Goal: Information Seeking & Learning: Learn about a topic

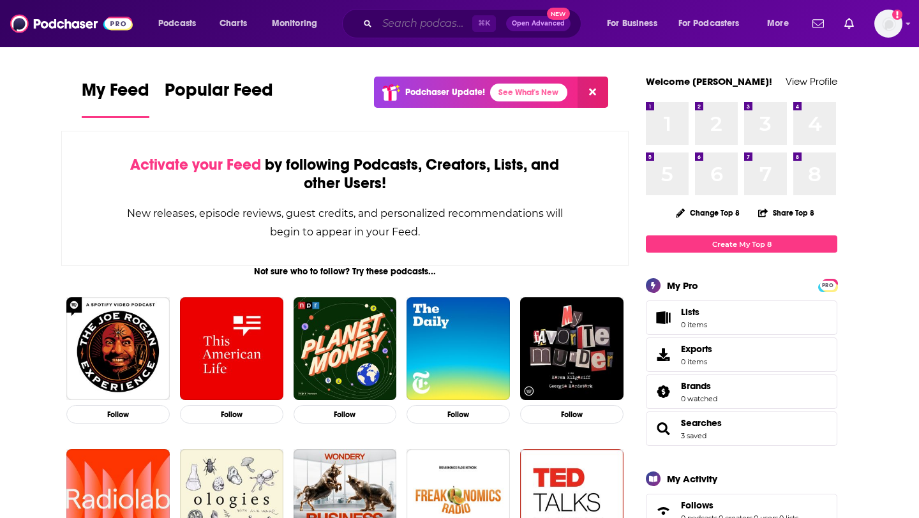
click at [438, 17] on input "Search podcasts, credits, & more..." at bounding box center [424, 23] width 95 height 20
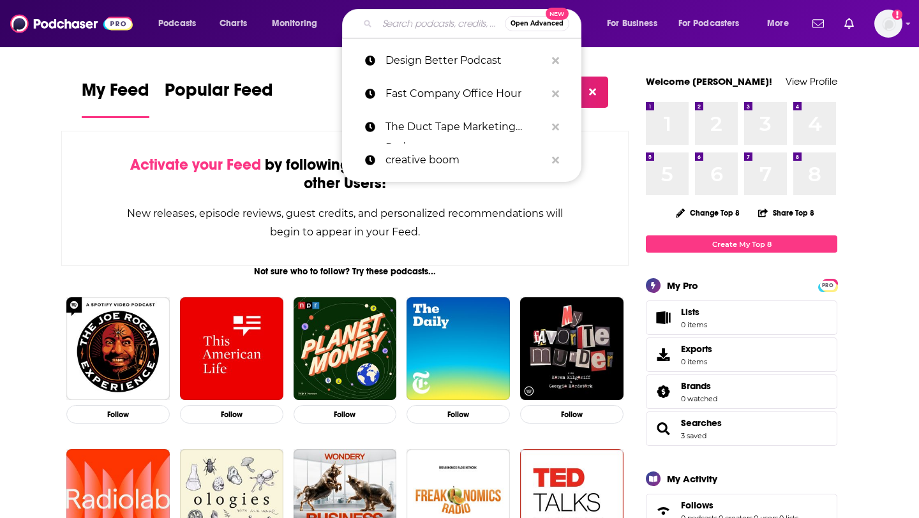
paste input "The [PERSON_NAME] Show"
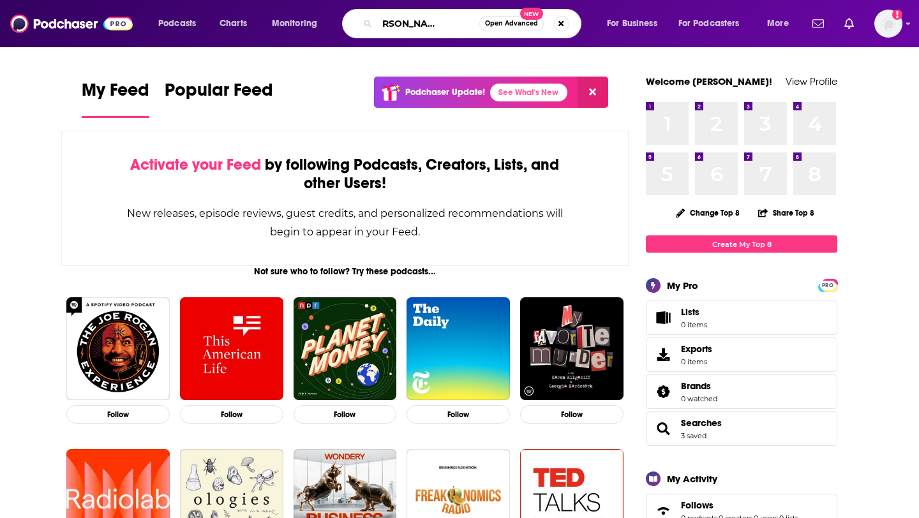
type input "The [PERSON_NAME] Show"
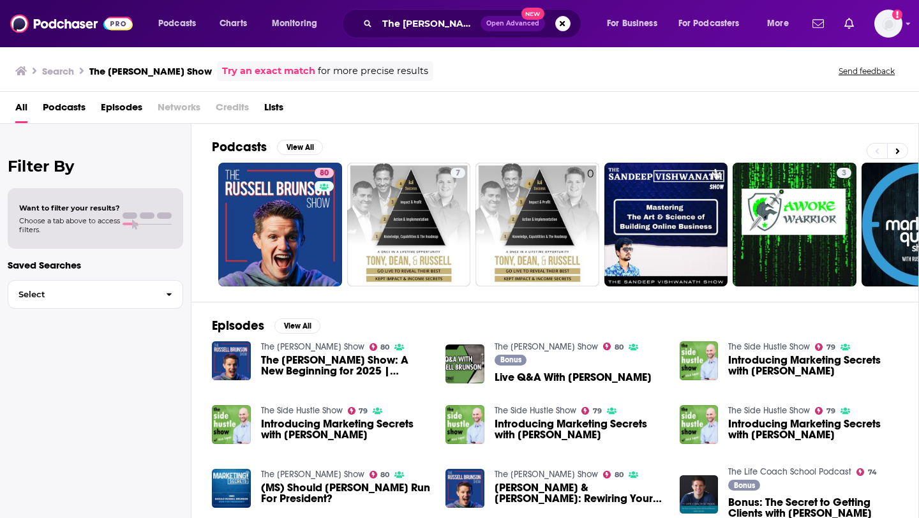
click at [294, 158] on div "Podcasts View All" at bounding box center [565, 151] width 706 height 24
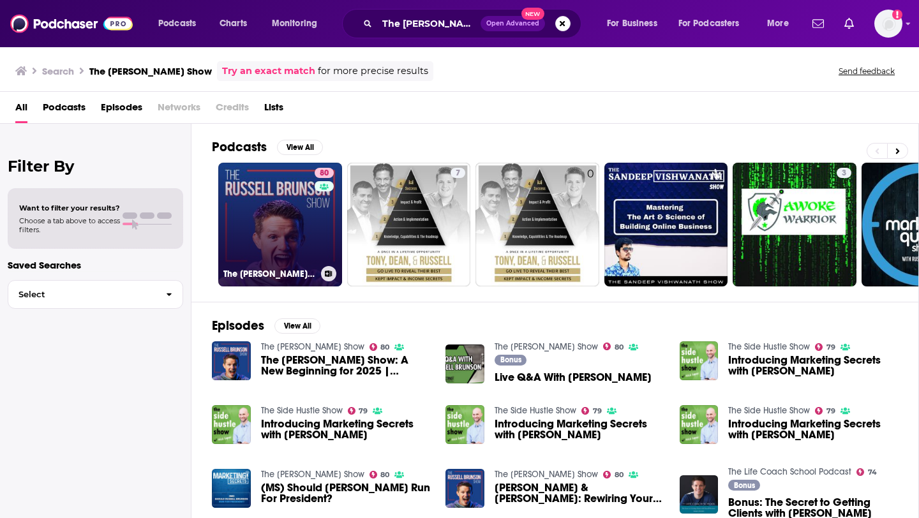
click at [289, 188] on link "80 The [PERSON_NAME] Show" at bounding box center [280, 225] width 124 height 124
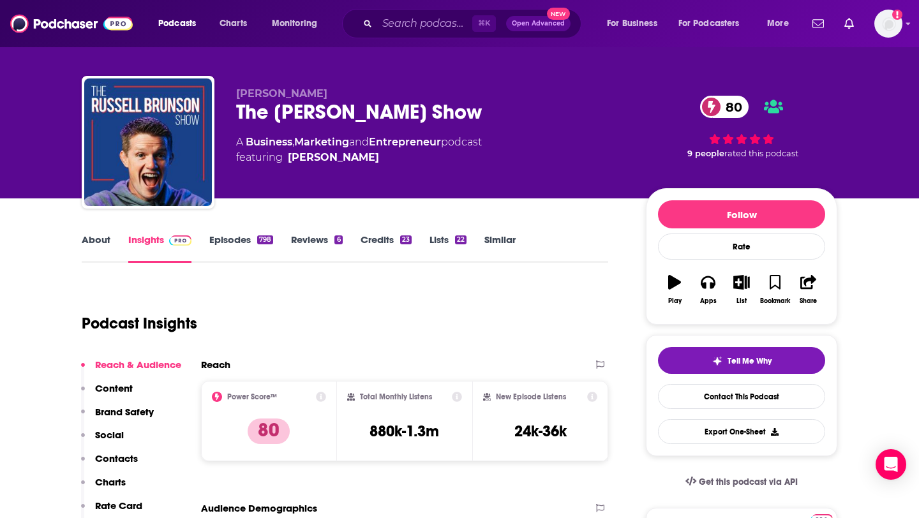
scroll to position [6, 0]
